Goal: Information Seeking & Learning: Find specific page/section

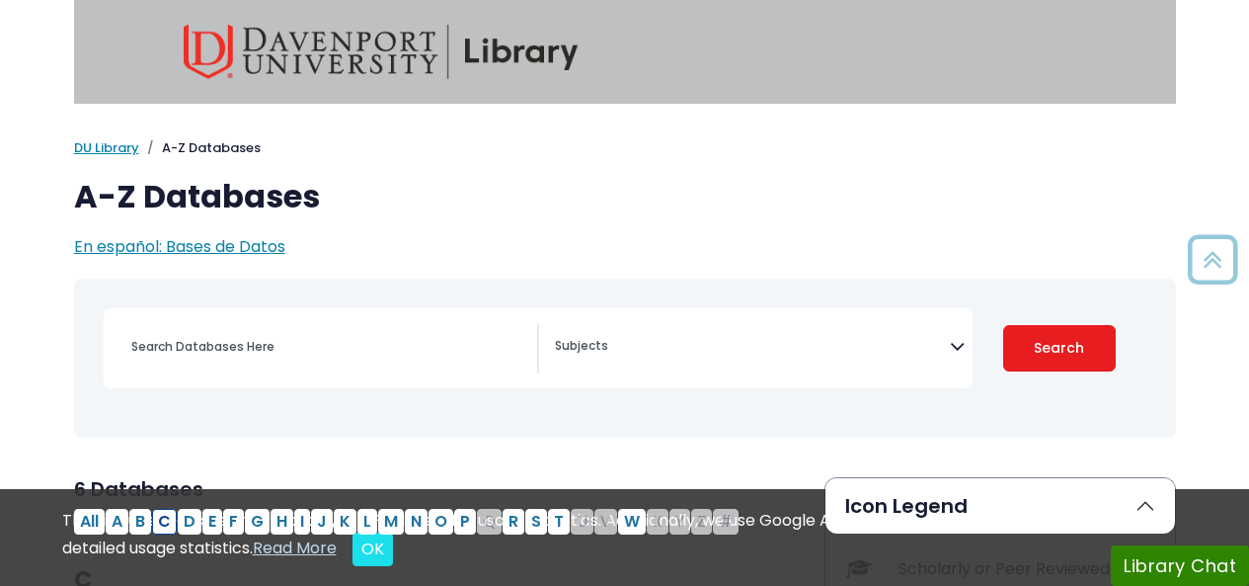
select select "Database Subject Filter"
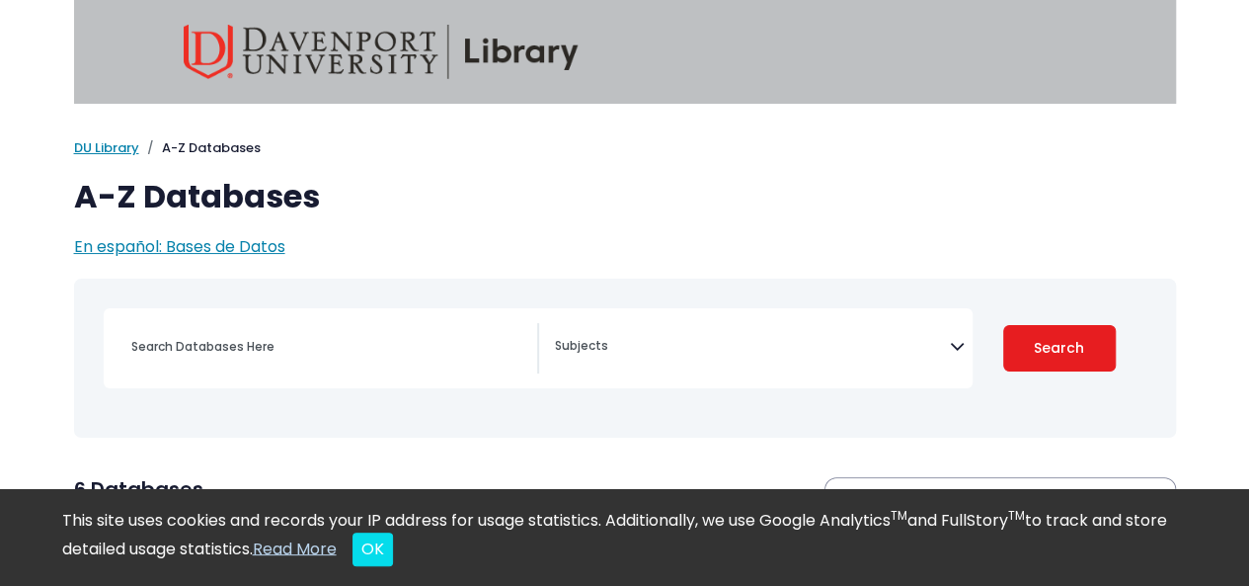
click at [484, 56] on img at bounding box center [381, 52] width 395 height 54
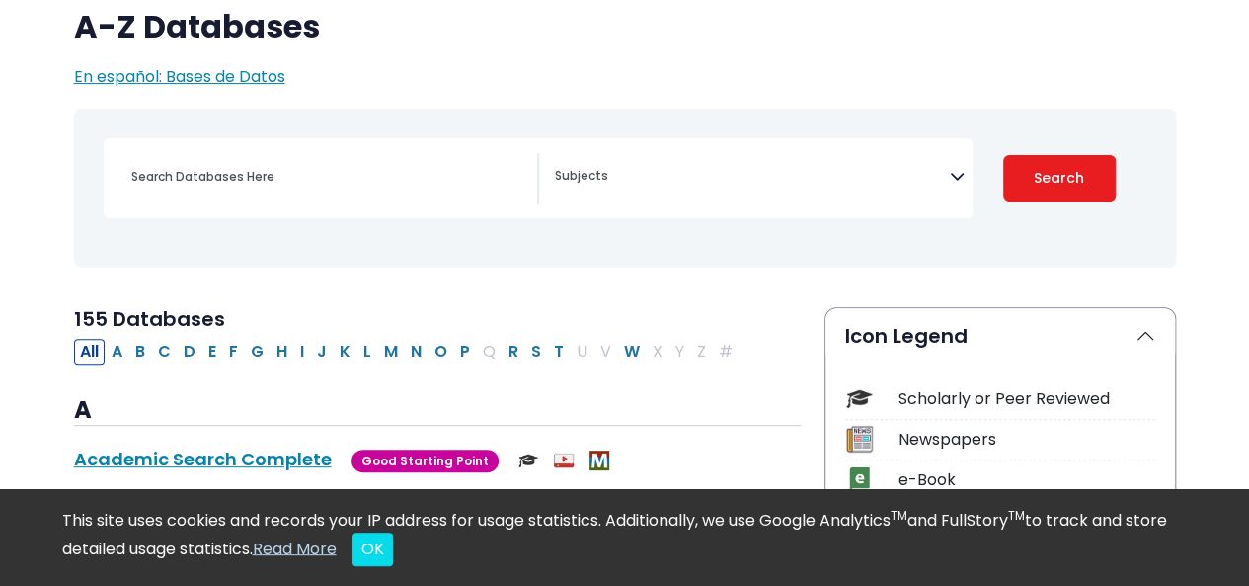
scroll to position [437, 0]
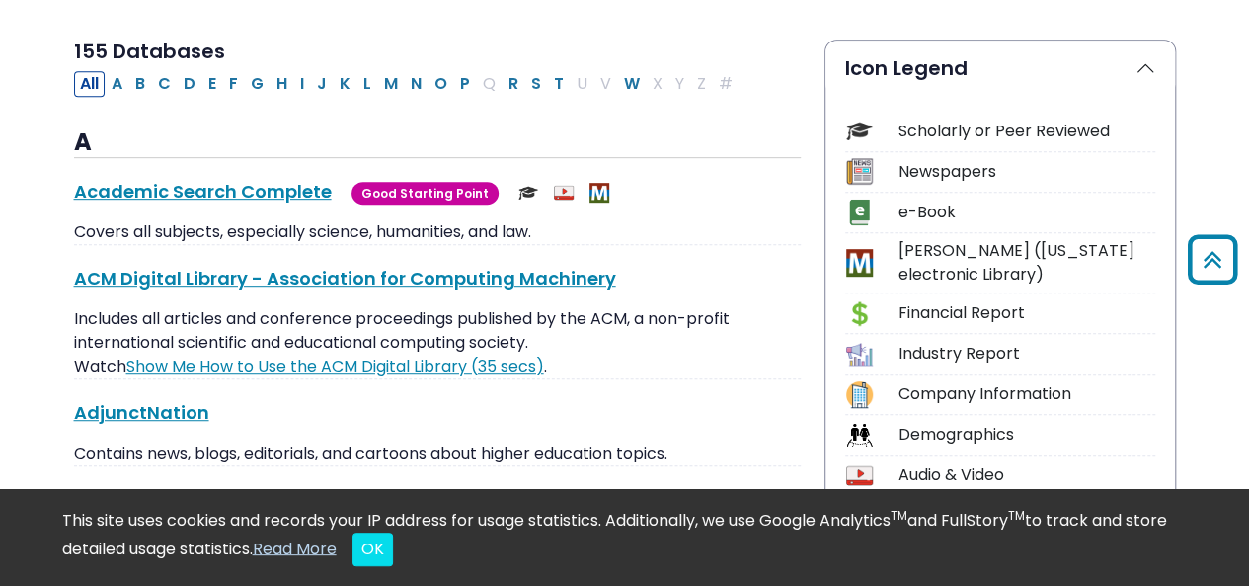
click at [164, 79] on button "C" at bounding box center [164, 84] width 25 height 26
select select "Database Subject Filter"
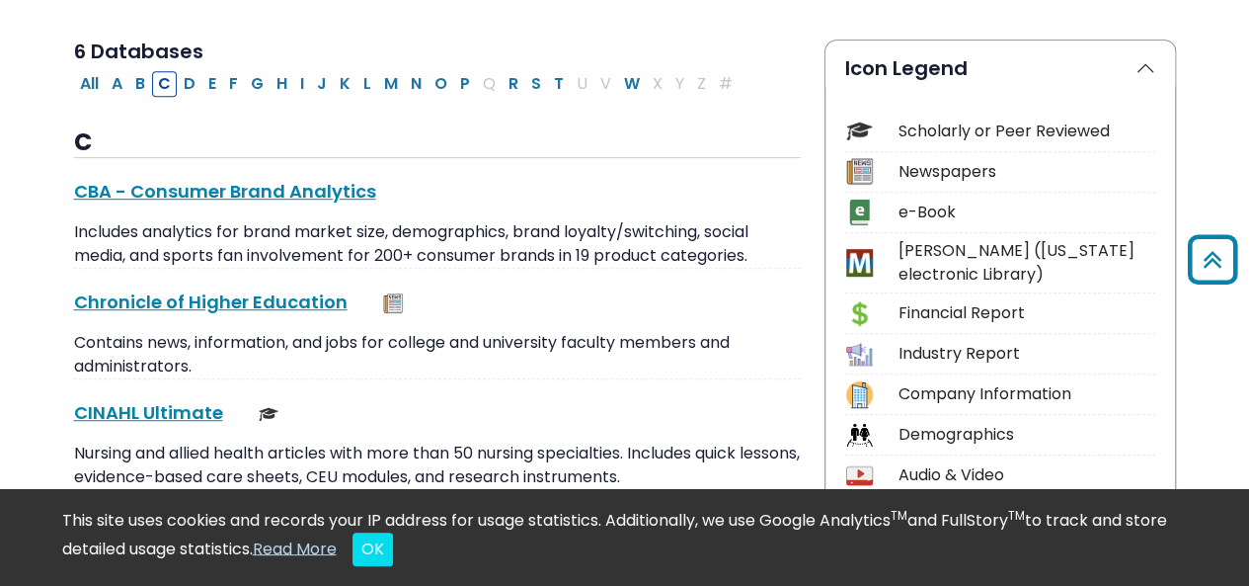
scroll to position [574, 0]
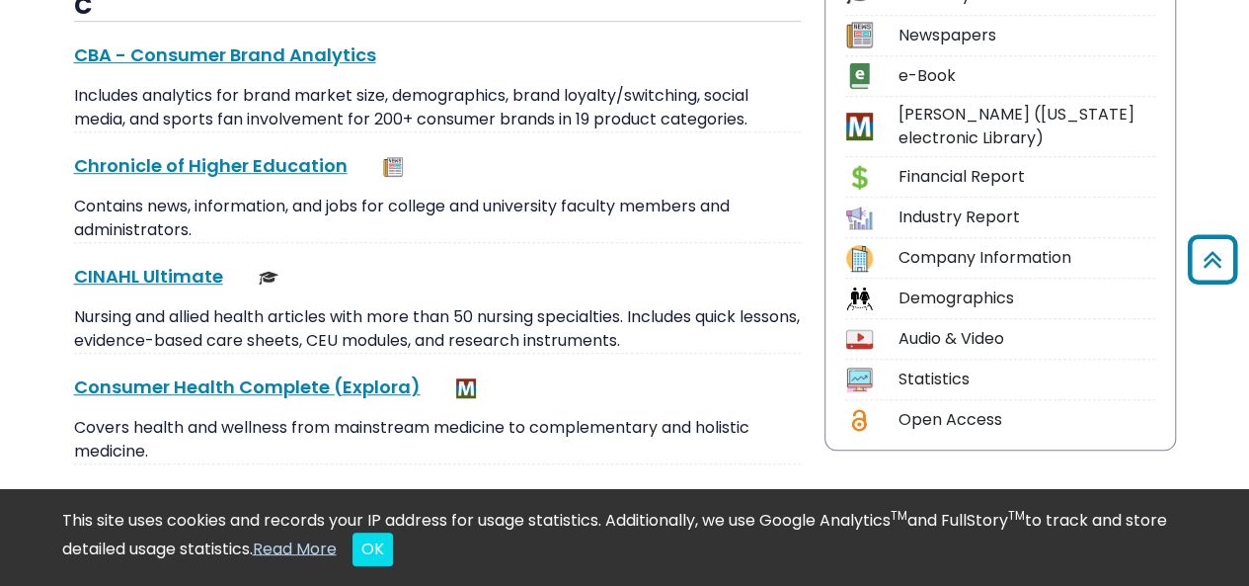
click at [174, 274] on link "CINAHL Ultimate This link opens in a new window" at bounding box center [148, 276] width 149 height 25
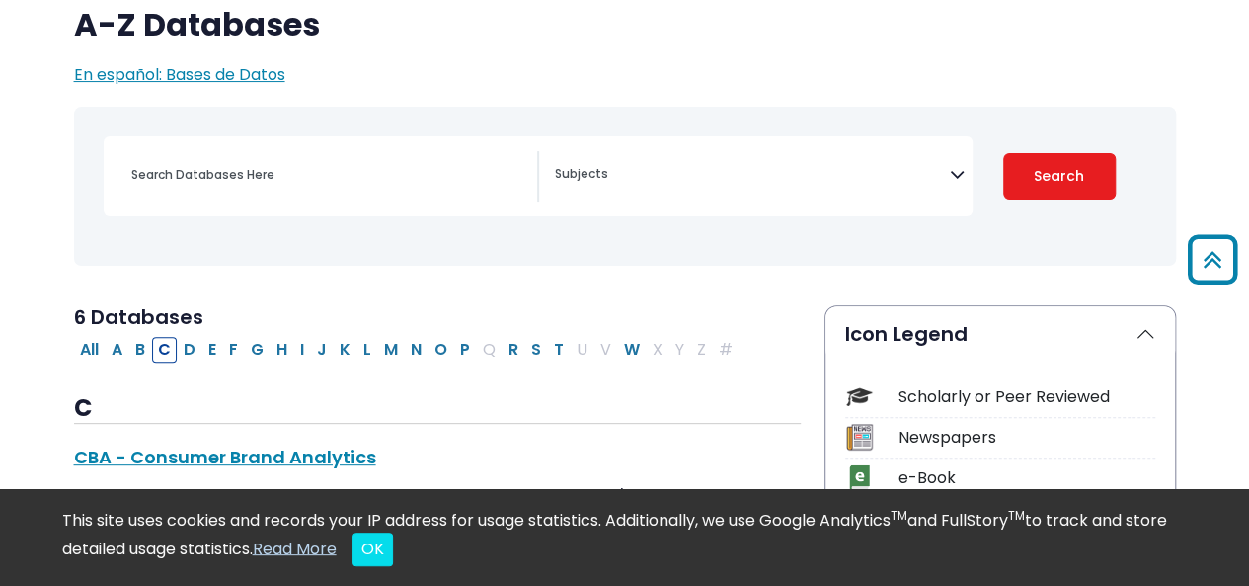
scroll to position [0, 0]
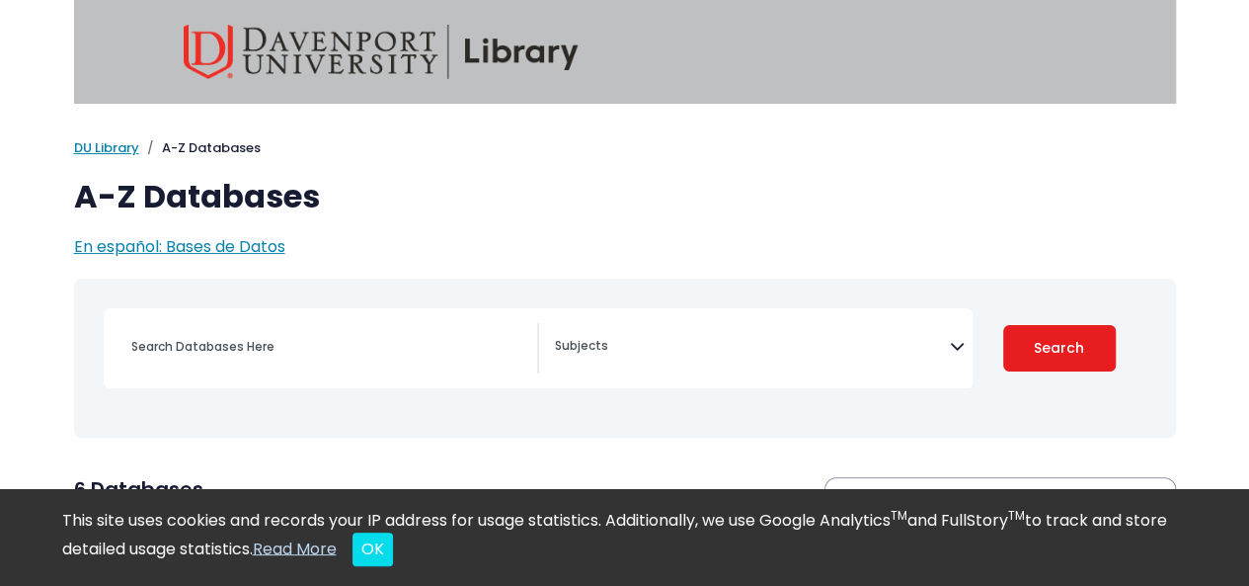
click at [565, 46] on img at bounding box center [381, 52] width 395 height 54
